Goal: Transaction & Acquisition: Book appointment/travel/reservation

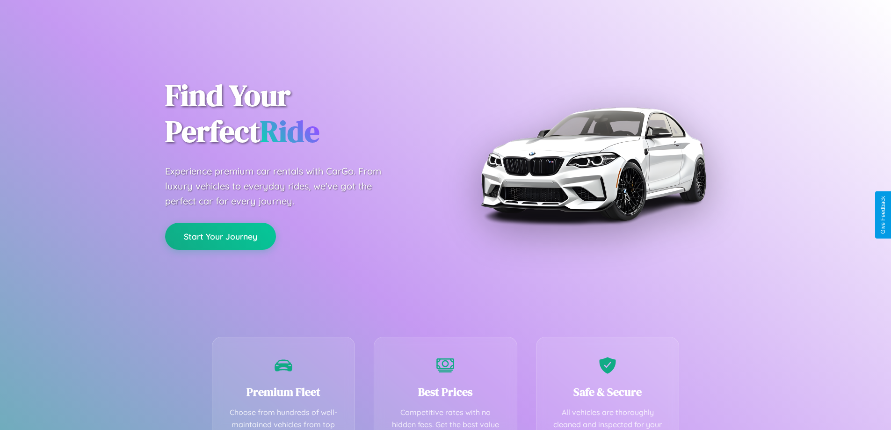
scroll to position [184, 0]
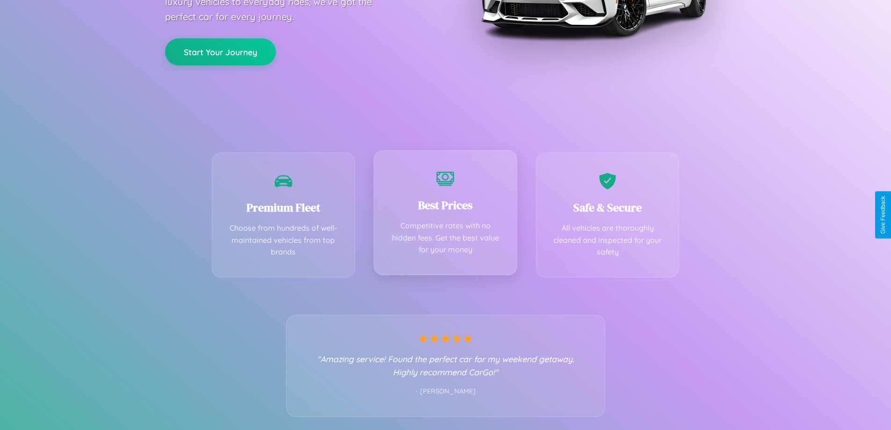
click at [445, 215] on div "Best Prices Competitive rates with no hidden fees. Get the best value for your …" at bounding box center [446, 212] width 144 height 125
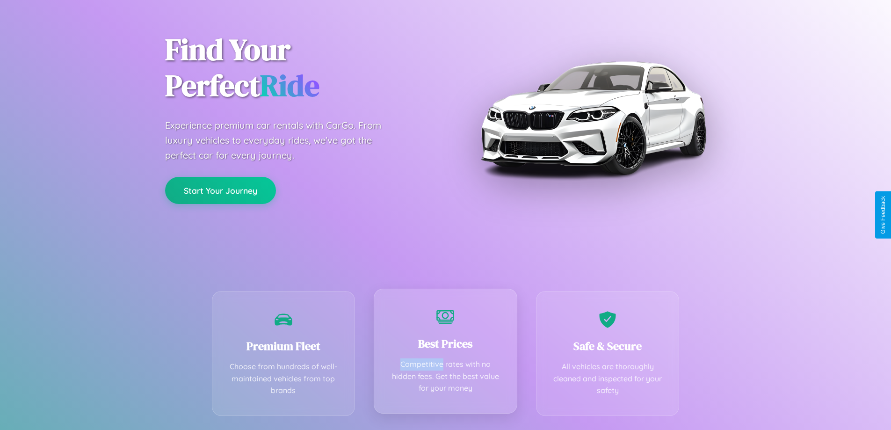
scroll to position [0, 0]
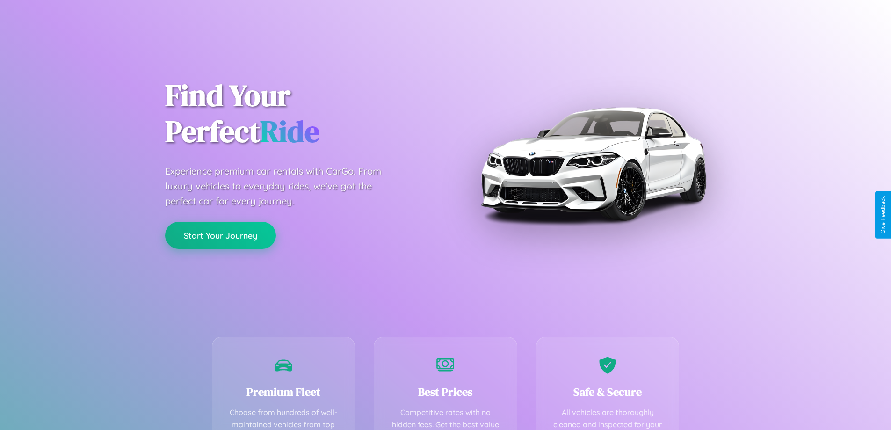
click at [220, 235] on button "Start Your Journey" at bounding box center [220, 235] width 111 height 27
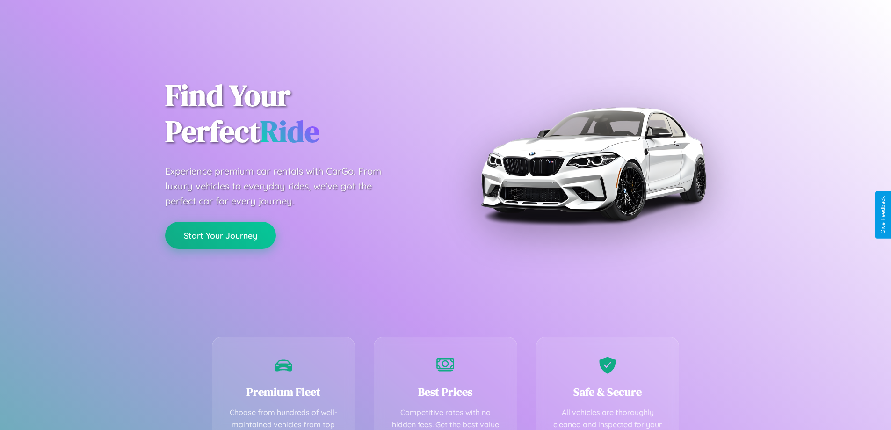
click at [220, 235] on button "Start Your Journey" at bounding box center [220, 235] width 111 height 27
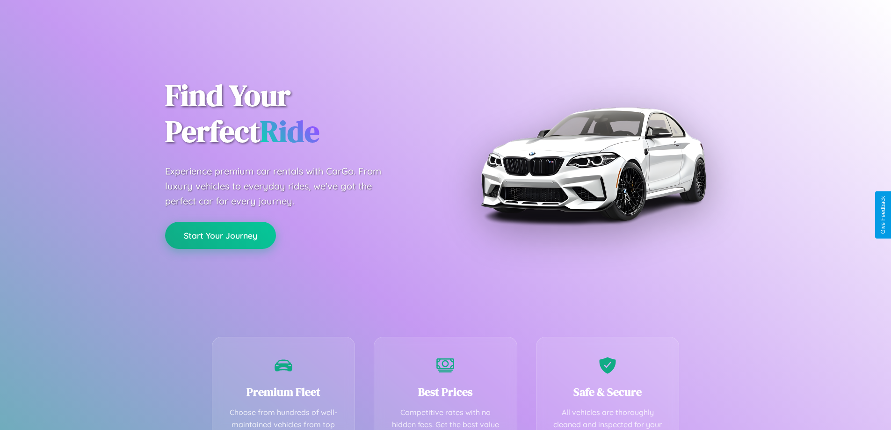
click at [220, 235] on button "Start Your Journey" at bounding box center [220, 235] width 111 height 27
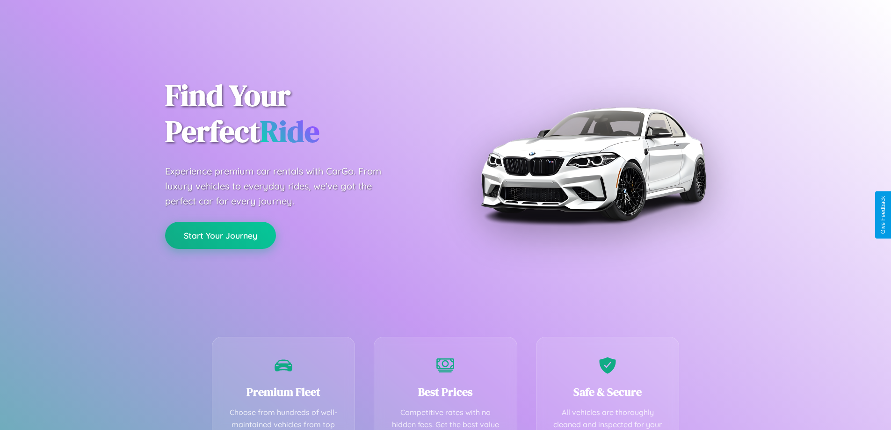
click at [220, 235] on button "Start Your Journey" at bounding box center [220, 235] width 111 height 27
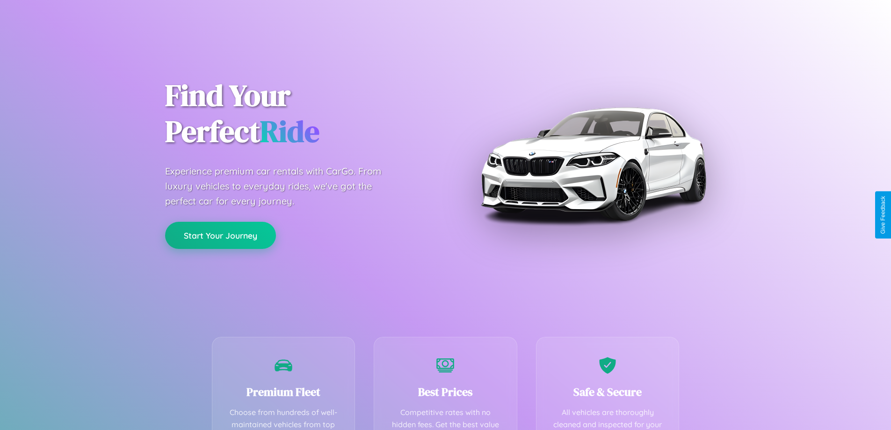
click at [220, 235] on button "Start Your Journey" at bounding box center [220, 235] width 111 height 27
